Goal: Task Accomplishment & Management: Use online tool/utility

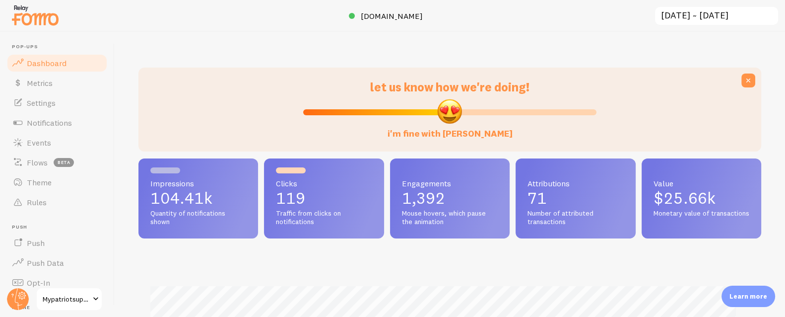
scroll to position [261, 616]
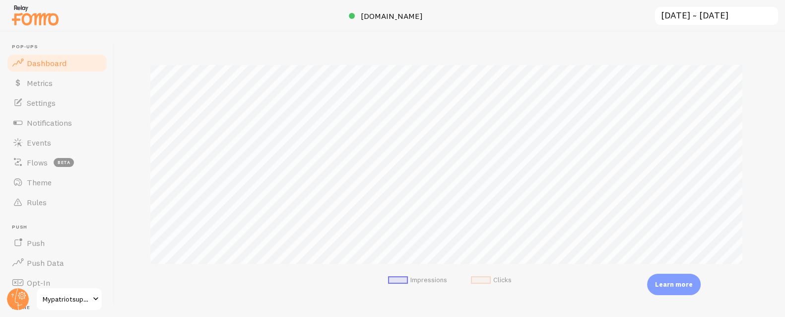
scroll to position [120, 0]
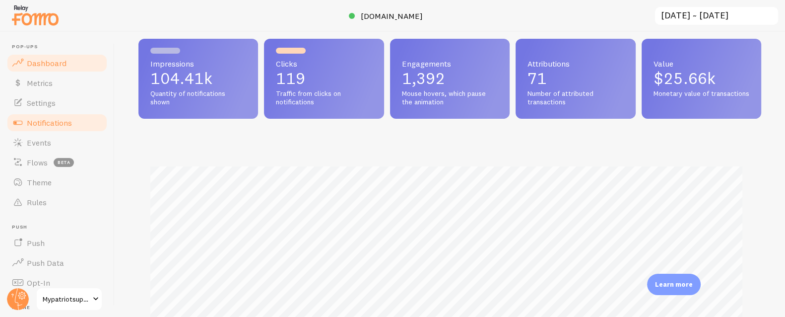
click at [51, 129] on link "Notifications" at bounding box center [57, 123] width 102 height 20
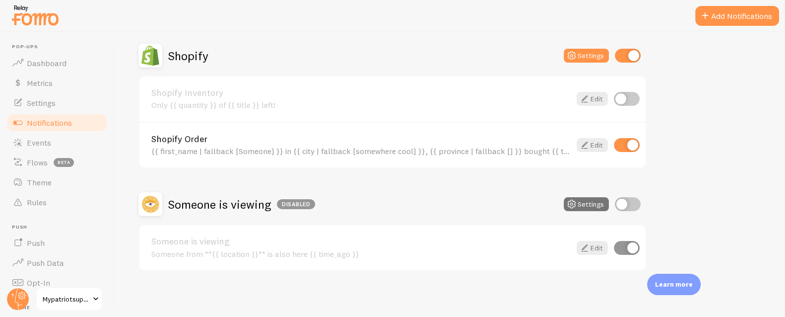
scroll to position [462, 0]
click at [751, 16] on button "Add Notifications" at bounding box center [737, 16] width 84 height 20
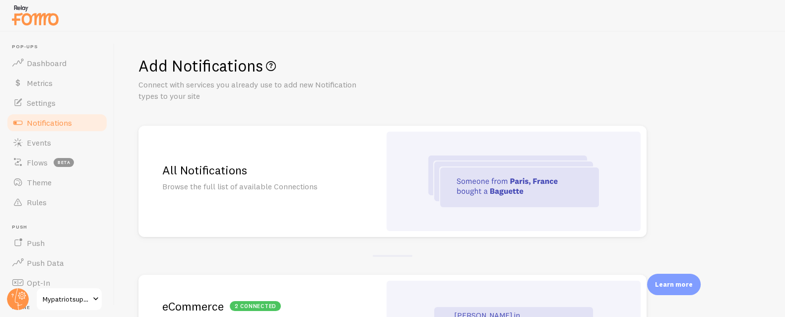
click at [226, 179] on div "All Notifications Browse the full list of available Connections" at bounding box center [260, 181] width 242 height 111
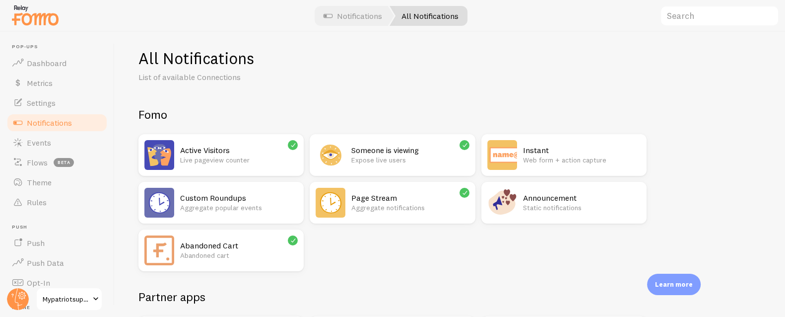
scroll to position [19, 0]
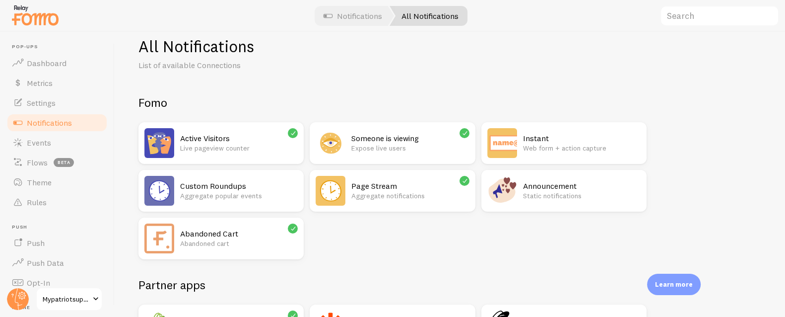
click at [391, 193] on p "Aggregate notifications" at bounding box center [410, 196] width 118 height 10
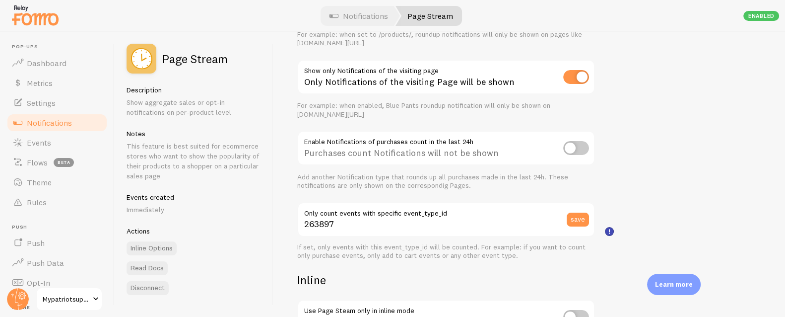
scroll to position [220, 0]
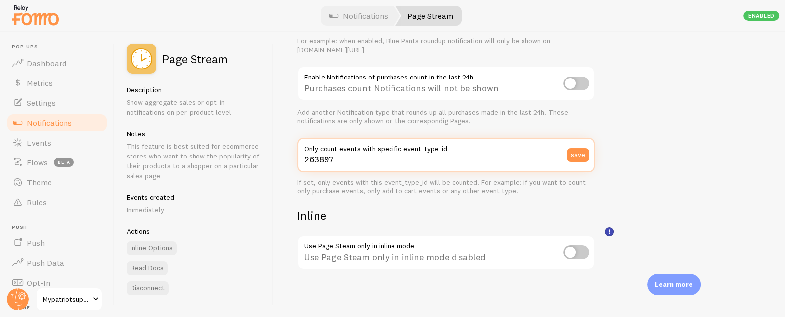
click at [348, 165] on input "263897" at bounding box center [446, 155] width 298 height 35
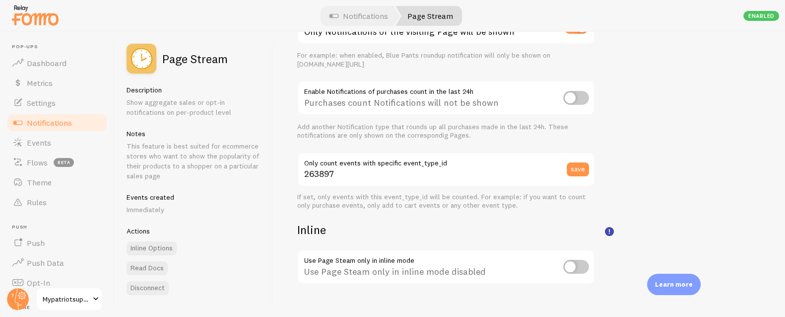
click at [51, 118] on span "Notifications" at bounding box center [49, 123] width 45 height 10
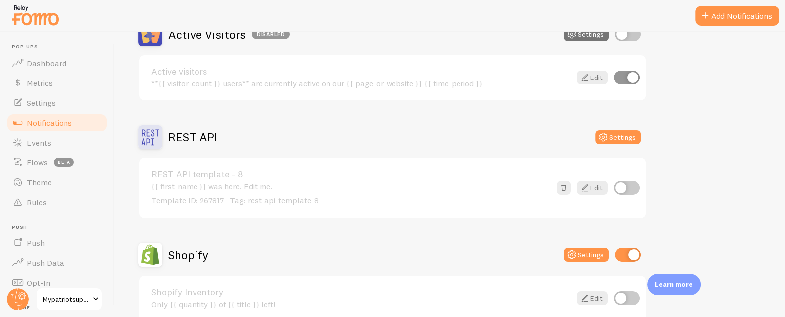
scroll to position [306, 0]
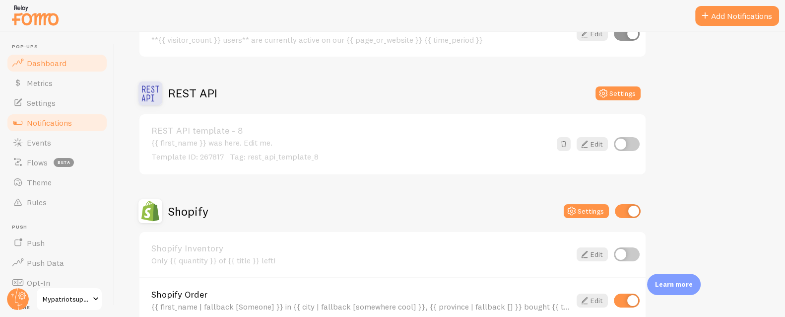
click at [59, 61] on span "Dashboard" at bounding box center [47, 63] width 40 height 10
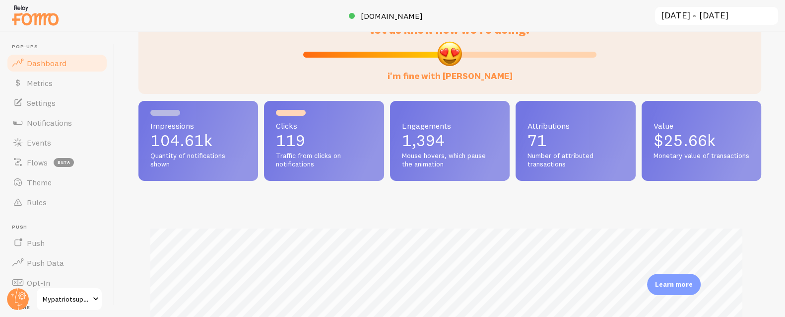
scroll to position [66, 0]
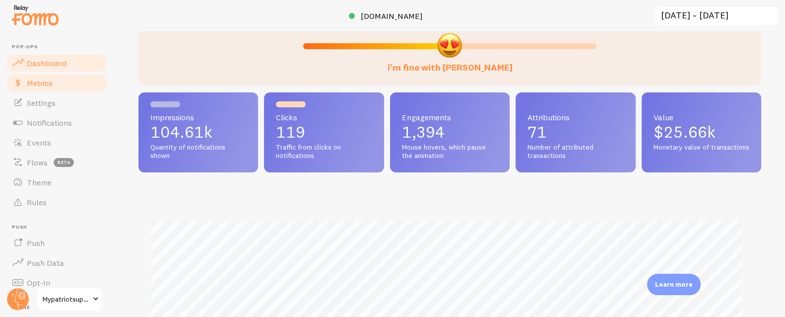
click at [53, 76] on link "Metrics" at bounding box center [57, 83] width 102 height 20
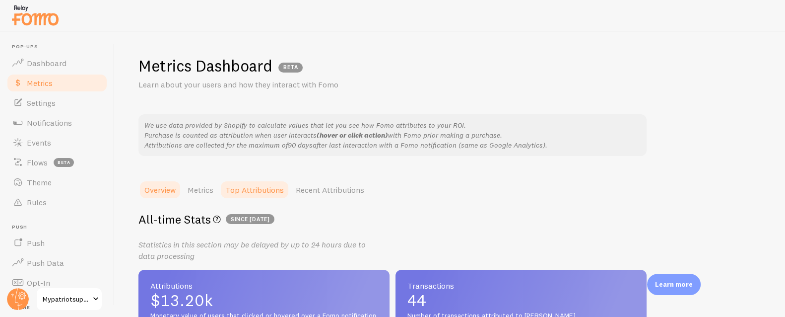
click at [261, 187] on link "Top Attributions" at bounding box center [254, 190] width 70 height 20
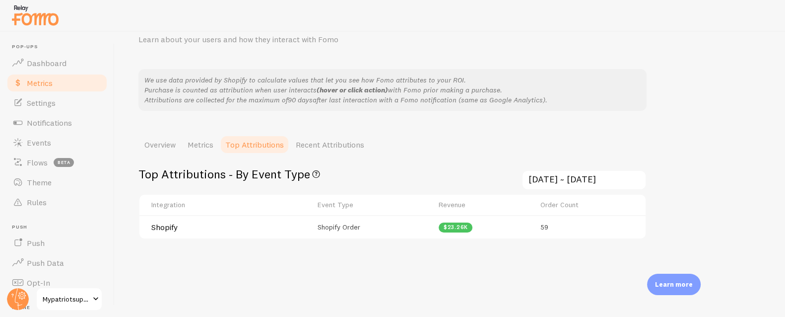
scroll to position [50, 0]
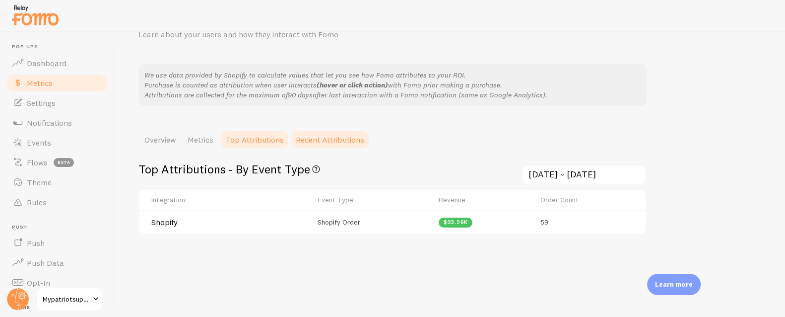
click at [344, 131] on link "Recent Attributions" at bounding box center [330, 140] width 80 height 20
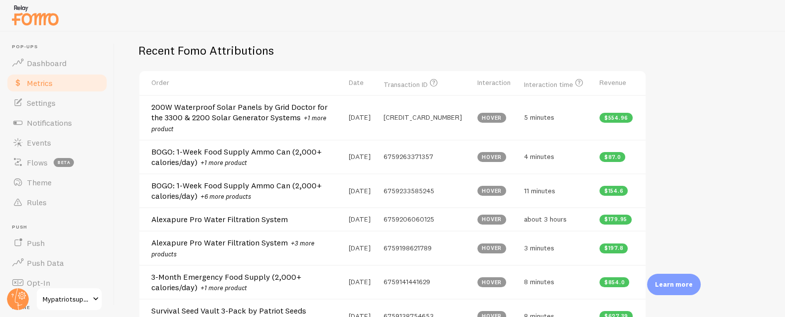
scroll to position [174, 0]
